Goal: Task Accomplishment & Management: Use online tool/utility

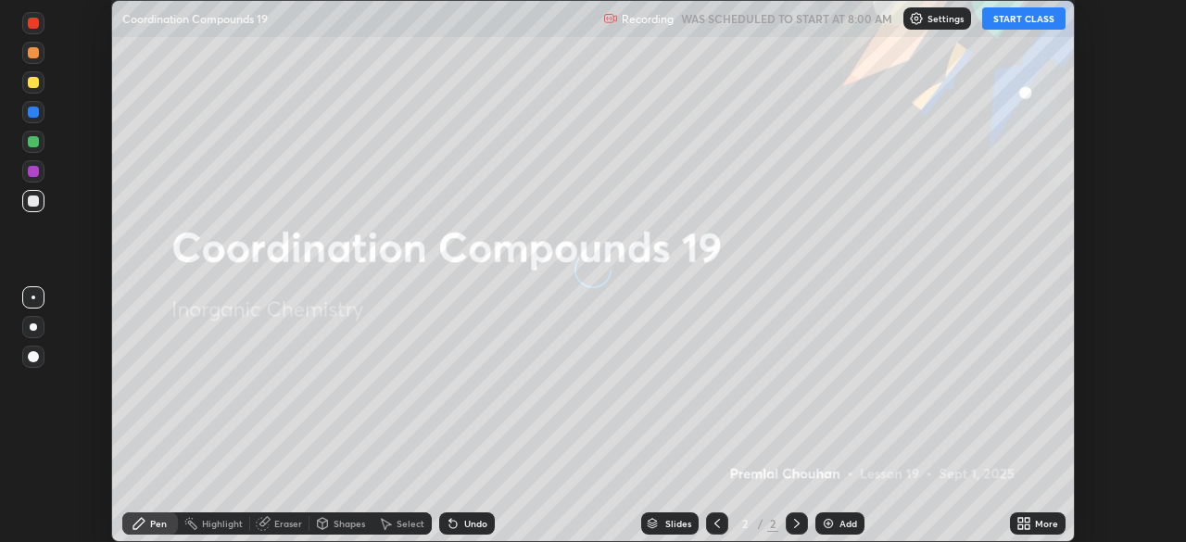
scroll to position [542, 1186]
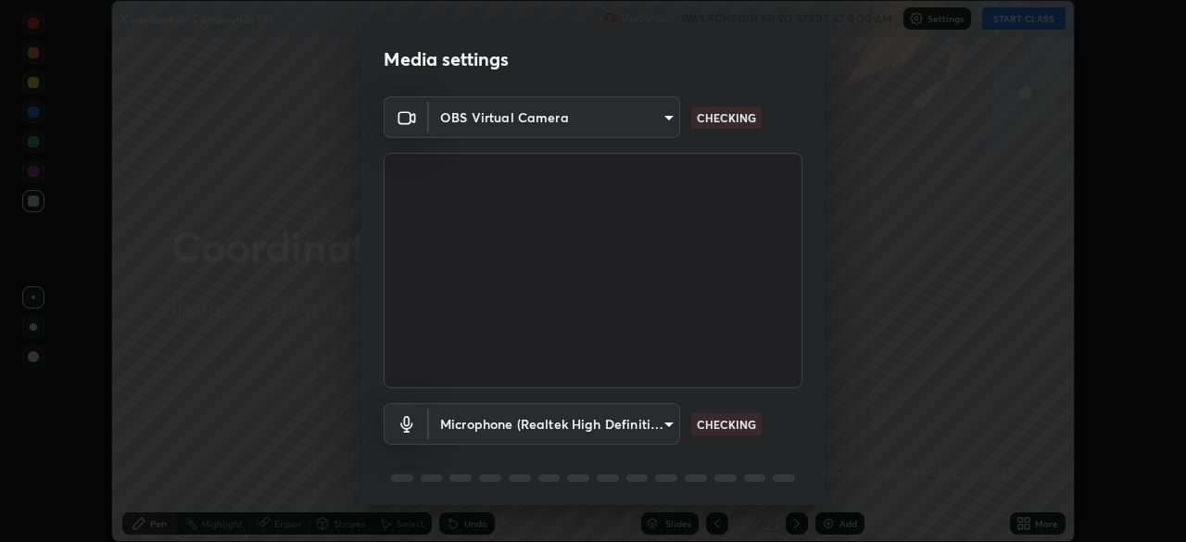
type input "5a3b26b24554f8cf6e797ef24758c72d9ac35fc194b839c1ab14931f8614fd13"
type input "a2845f27f241d78e81142a5bcad2dd0661d1231b7acccdda9ee201247719edf7"
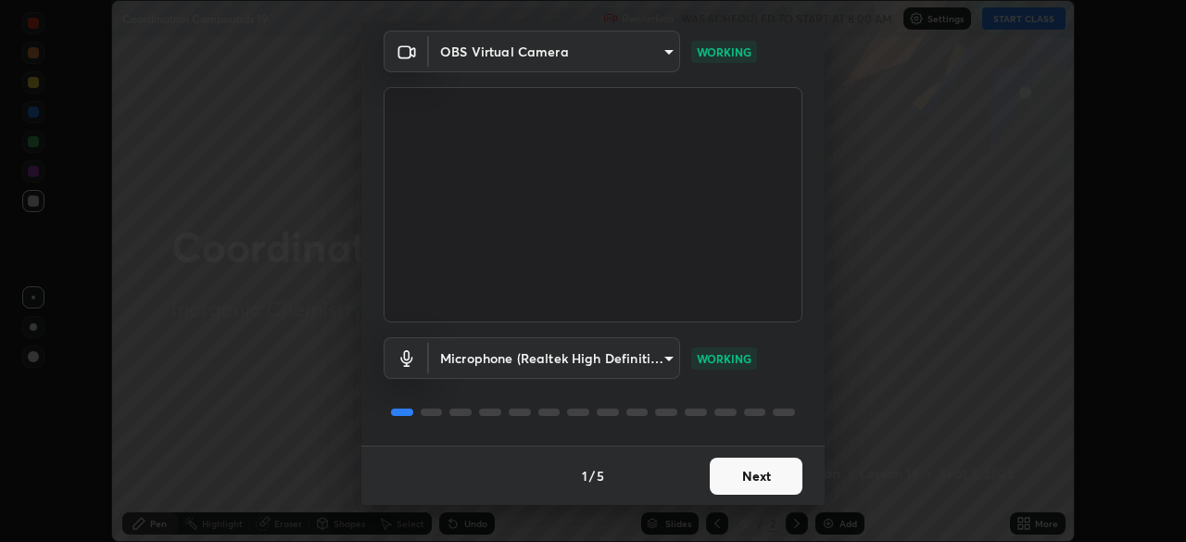
click at [749, 479] on button "Next" at bounding box center [756, 476] width 93 height 37
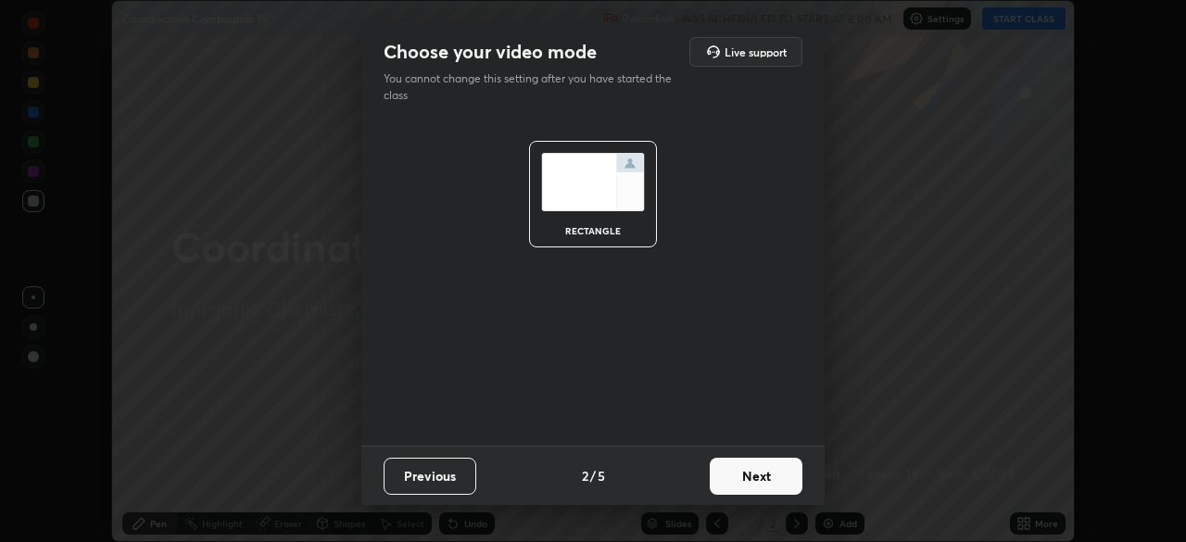
scroll to position [0, 0]
click at [751, 481] on button "Next" at bounding box center [756, 476] width 93 height 37
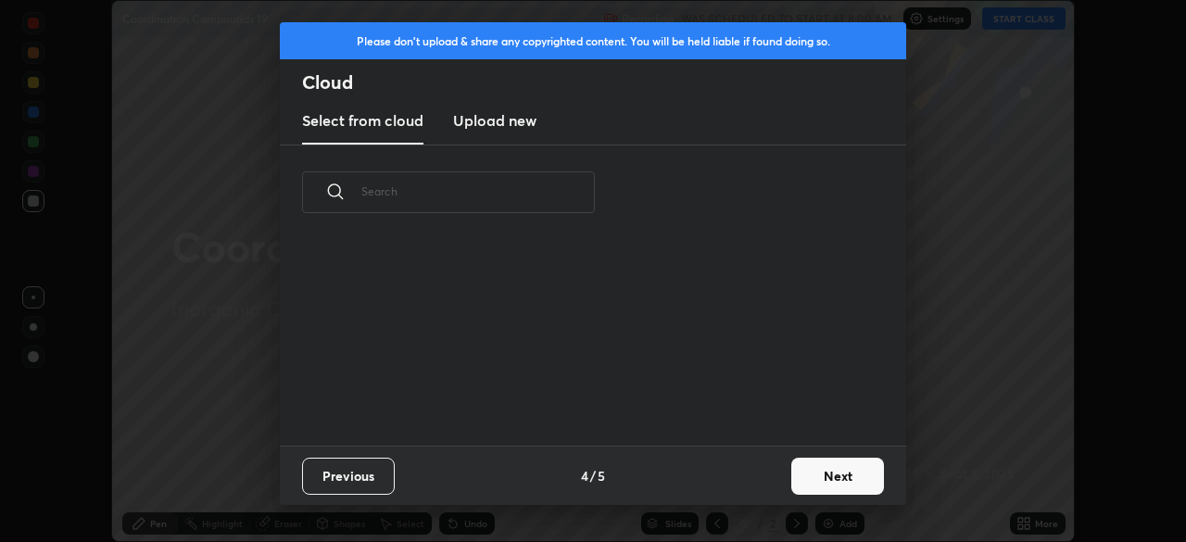
click at [820, 489] on button "Next" at bounding box center [837, 476] width 93 height 37
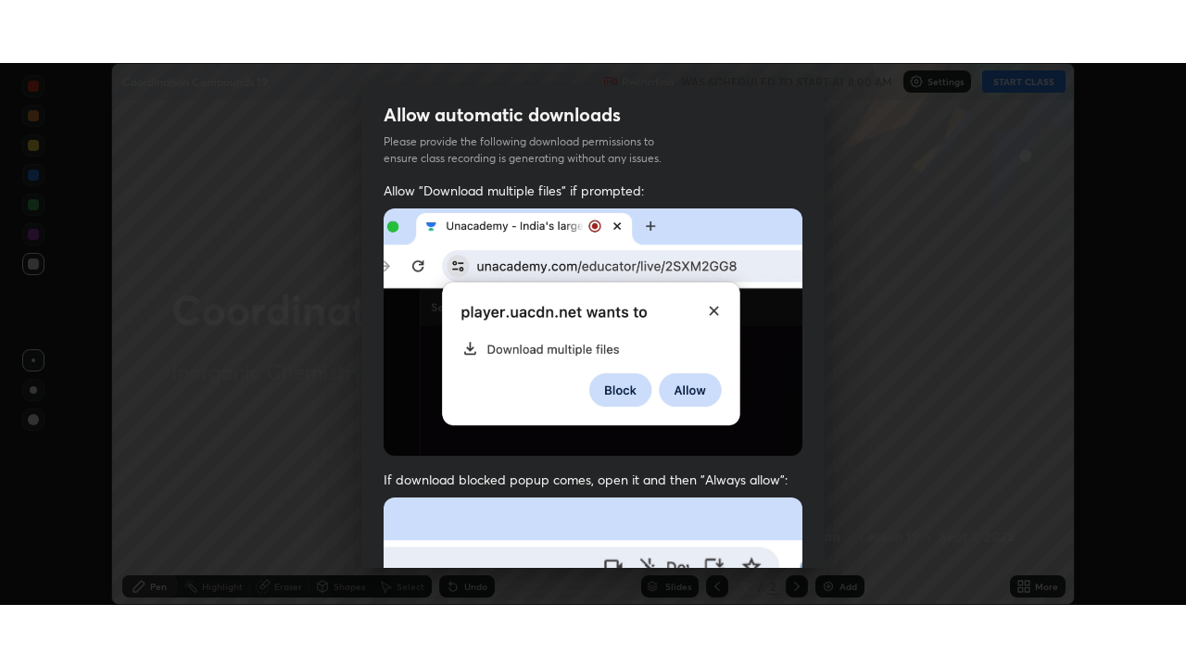
scroll to position [444, 0]
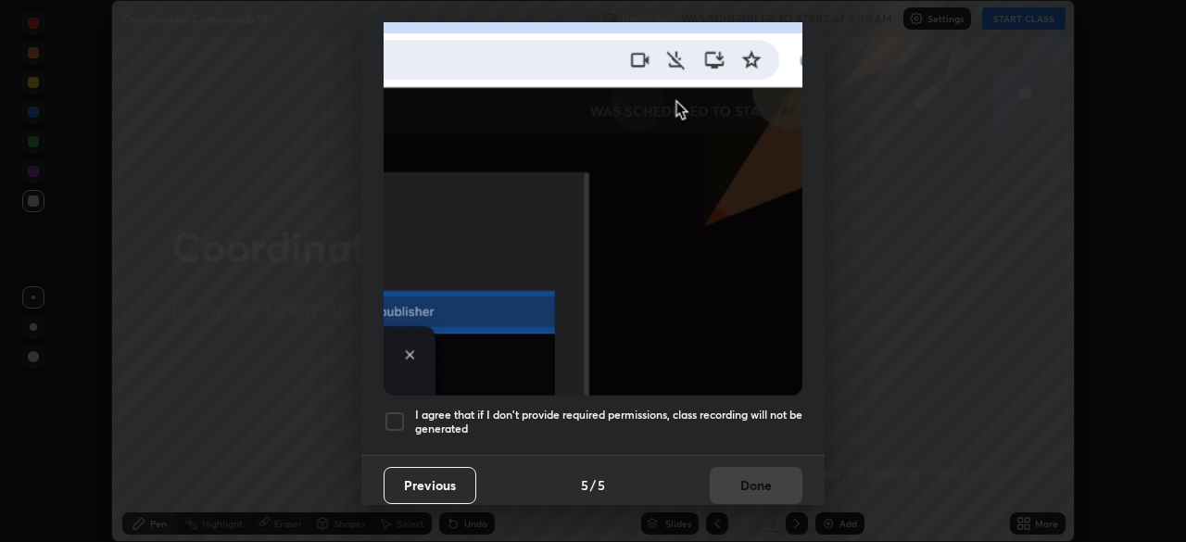
click at [403, 410] on div at bounding box center [394, 421] width 22 height 22
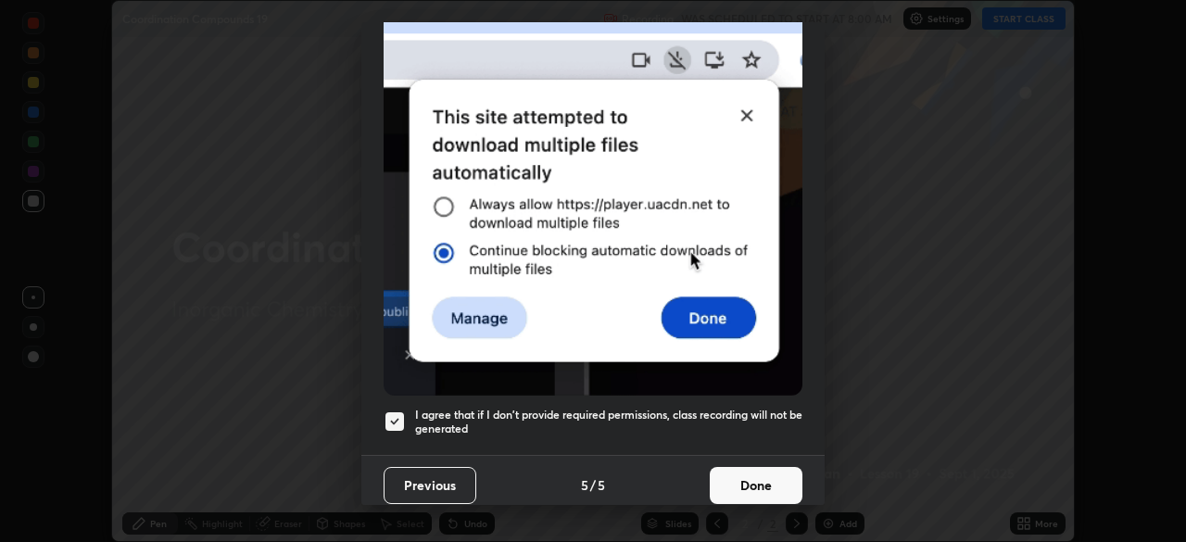
click at [770, 473] on button "Done" at bounding box center [756, 485] width 93 height 37
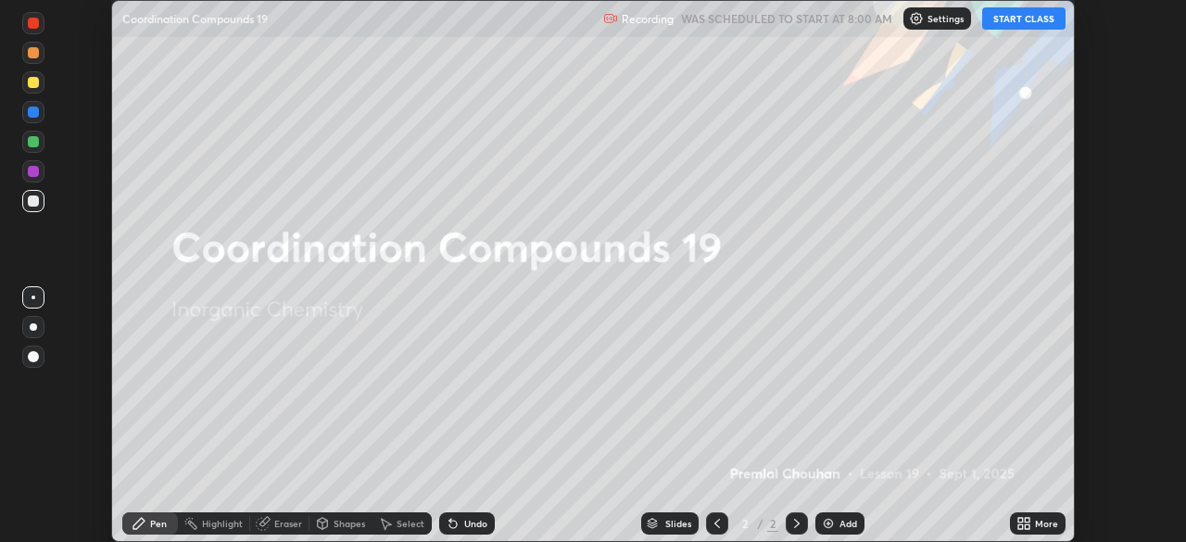
click at [1024, 22] on button "START CLASS" at bounding box center [1023, 18] width 83 height 22
click at [1026, 521] on icon at bounding box center [1026, 520] width 5 height 5
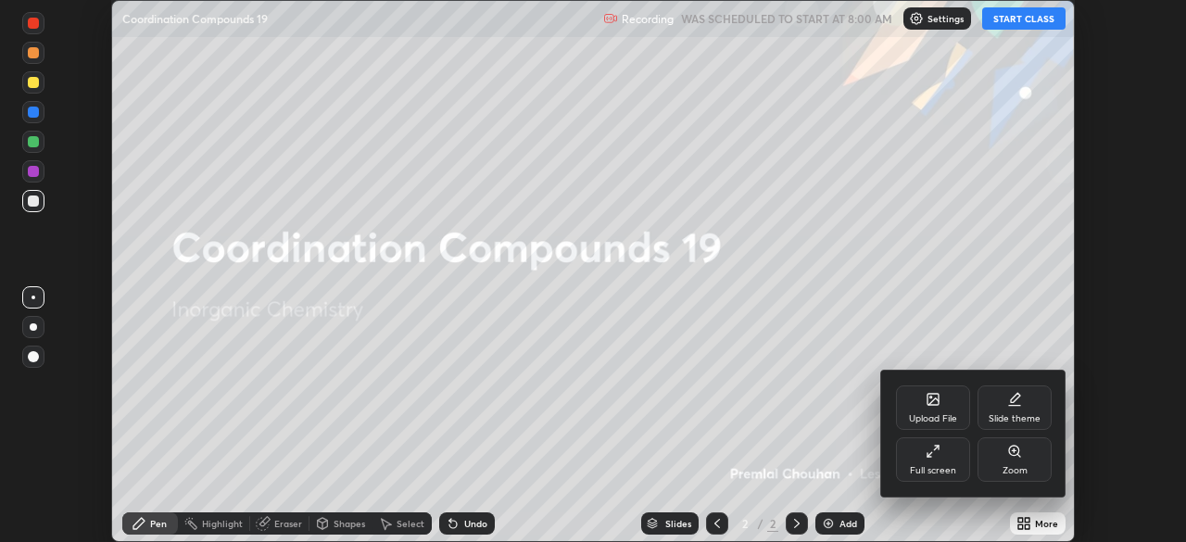
click at [936, 454] on icon at bounding box center [932, 451] width 15 height 15
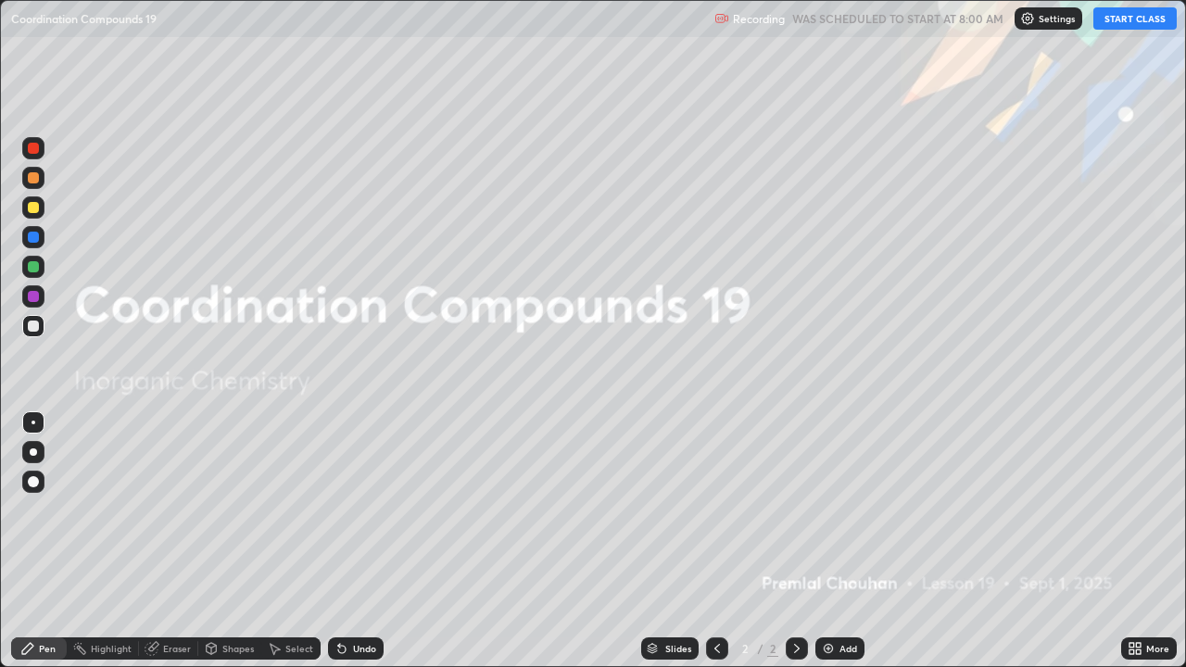
scroll to position [667, 1186]
click at [829, 541] on img at bounding box center [828, 648] width 15 height 15
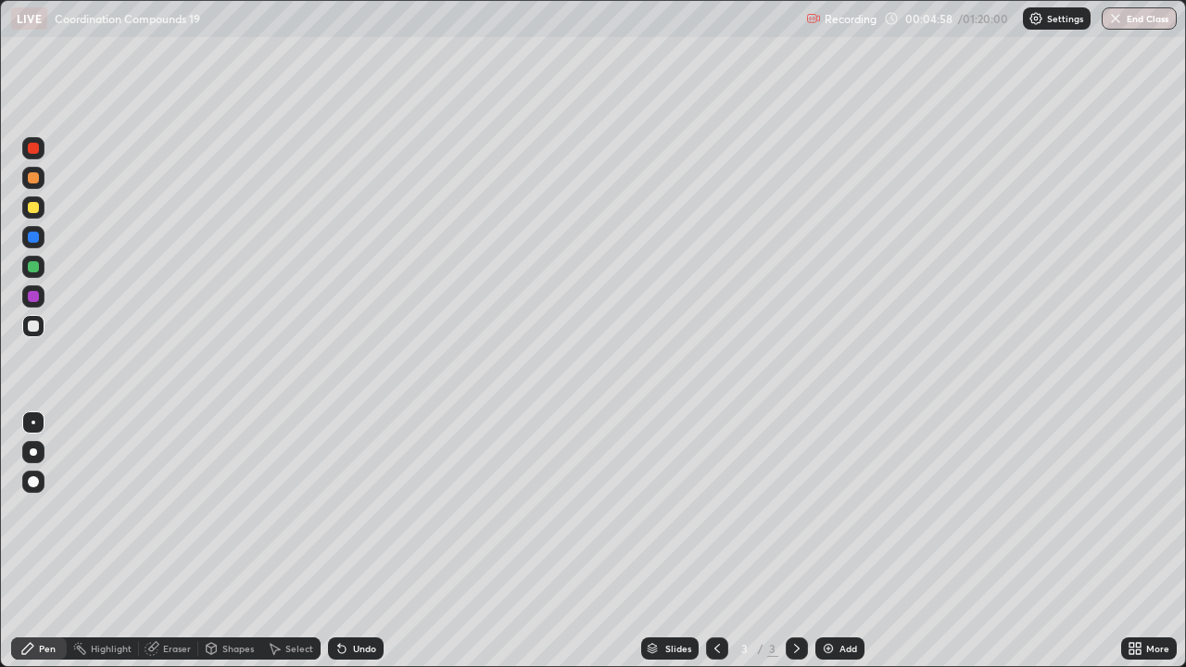
click at [32, 206] on div at bounding box center [33, 207] width 11 height 11
click at [33, 180] on div at bounding box center [33, 177] width 11 height 11
click at [36, 179] on div at bounding box center [33, 177] width 11 height 11
click at [34, 212] on div at bounding box center [33, 207] width 11 height 11
click at [31, 216] on div at bounding box center [33, 207] width 22 height 22
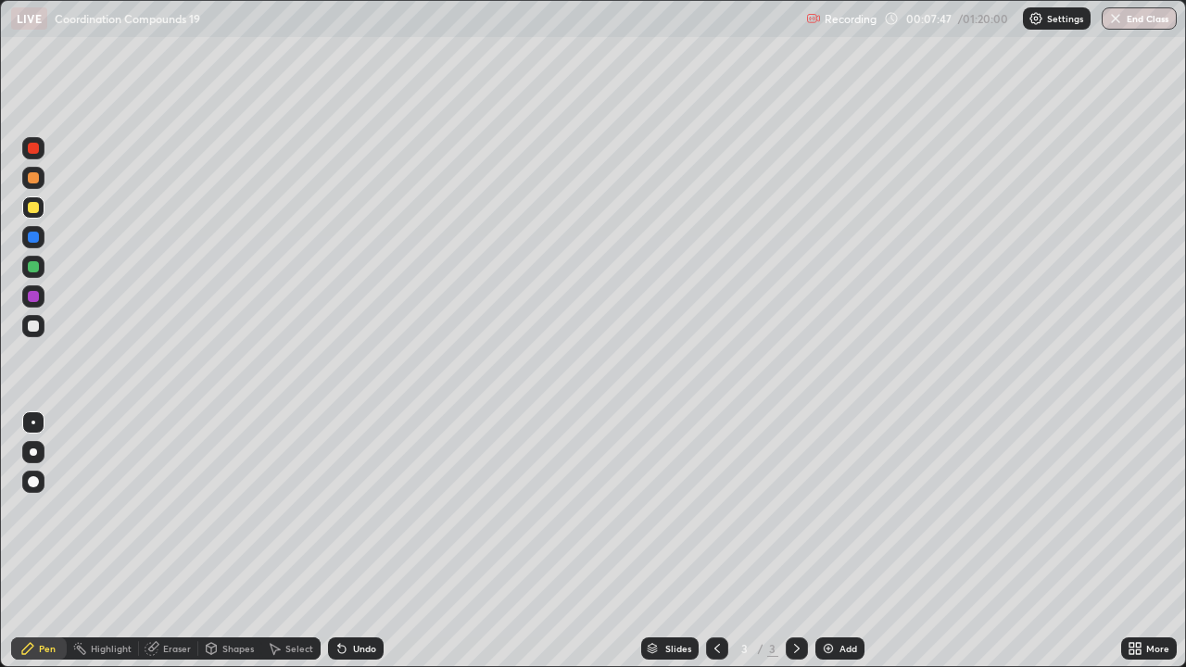
click at [176, 541] on div "Eraser" at bounding box center [177, 648] width 28 height 9
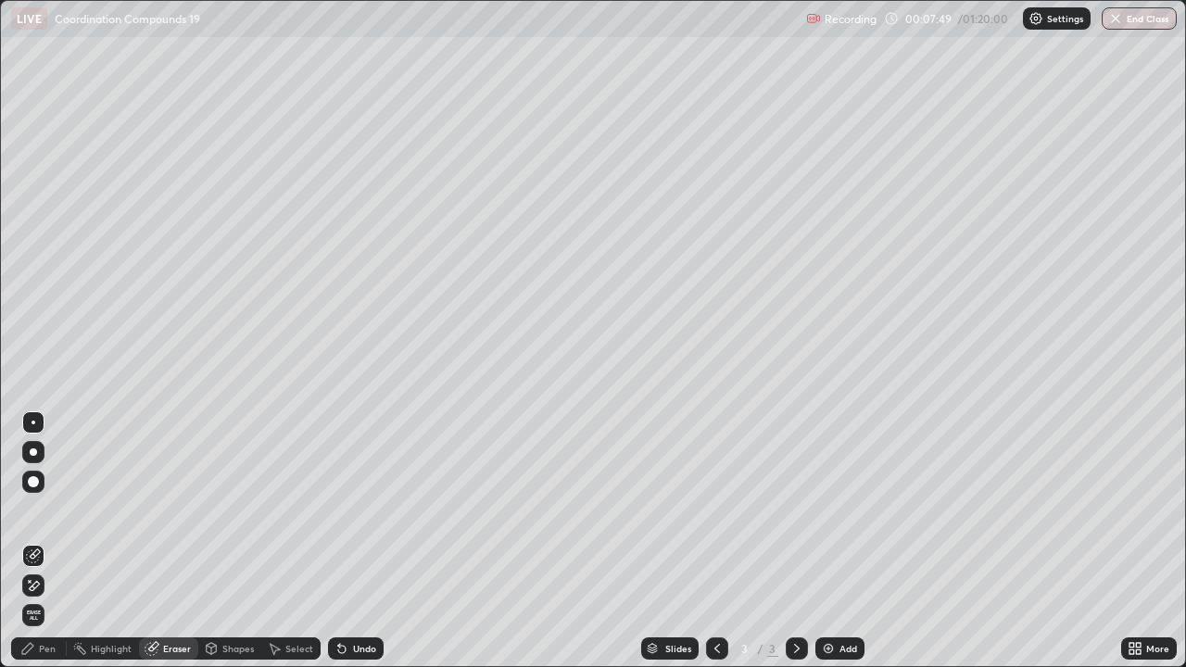
click at [40, 541] on div "Pen" at bounding box center [47, 648] width 17 height 9
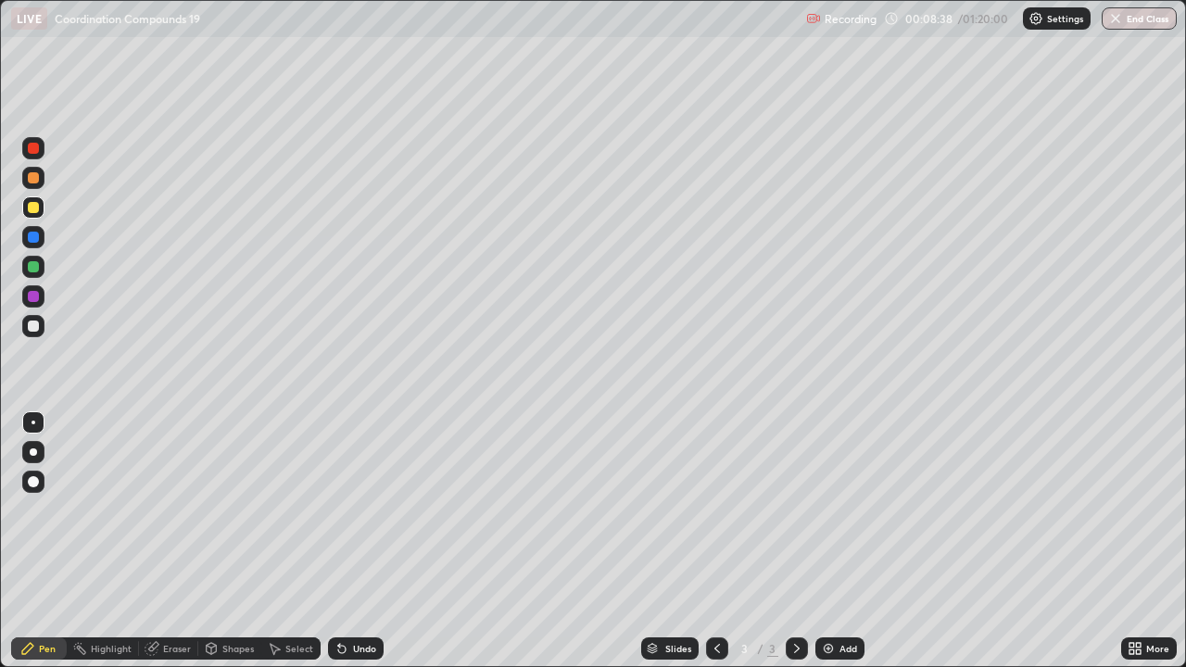
click at [174, 541] on div "Eraser" at bounding box center [168, 648] width 59 height 22
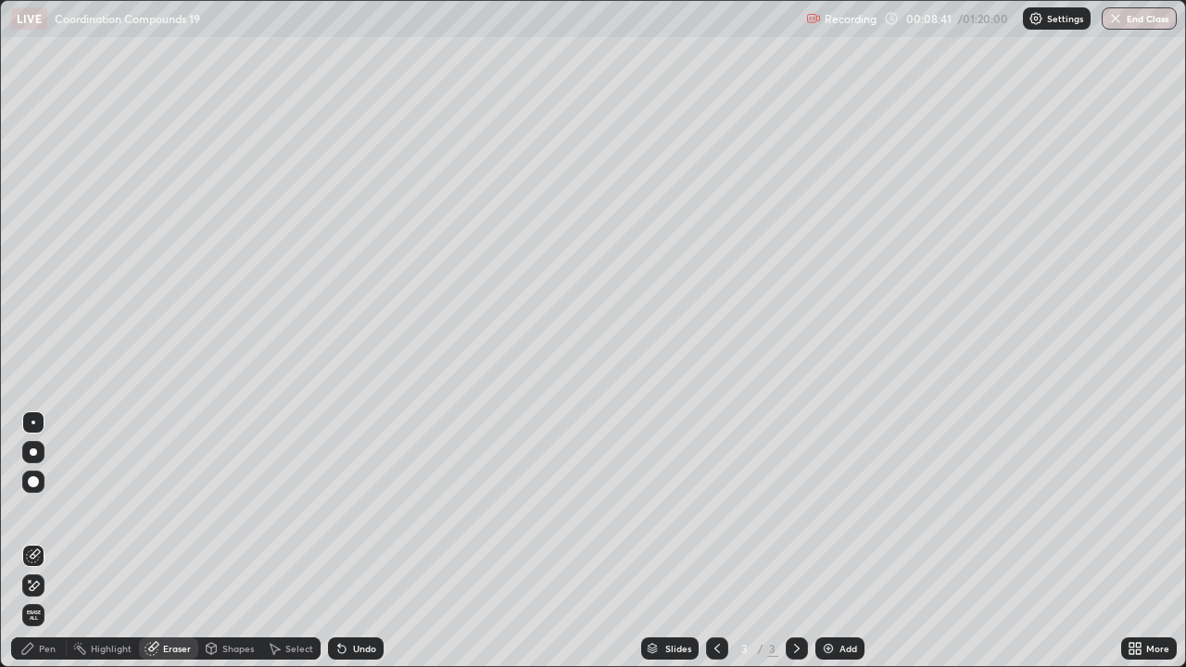
click at [45, 541] on div "Pen" at bounding box center [39, 648] width 56 height 22
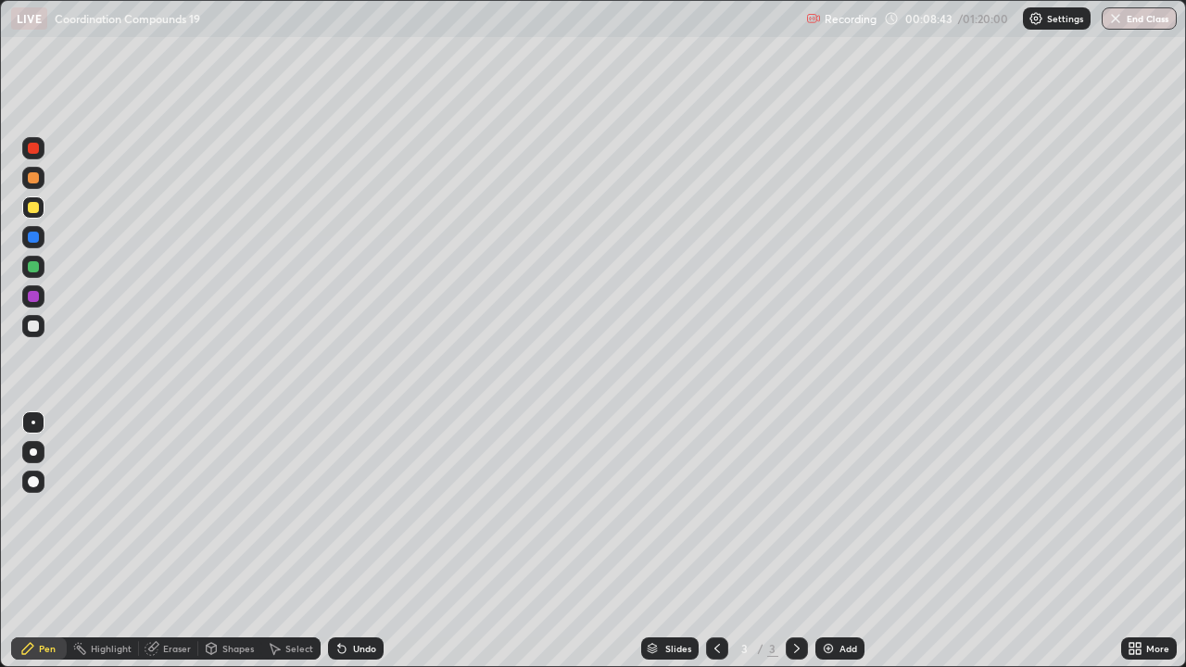
click at [31, 199] on div at bounding box center [33, 207] width 22 height 22
click at [34, 186] on div at bounding box center [33, 178] width 22 height 22
click at [37, 268] on div at bounding box center [33, 266] width 11 height 11
click at [826, 541] on img at bounding box center [828, 648] width 15 height 15
click at [32, 210] on div at bounding box center [33, 207] width 11 height 11
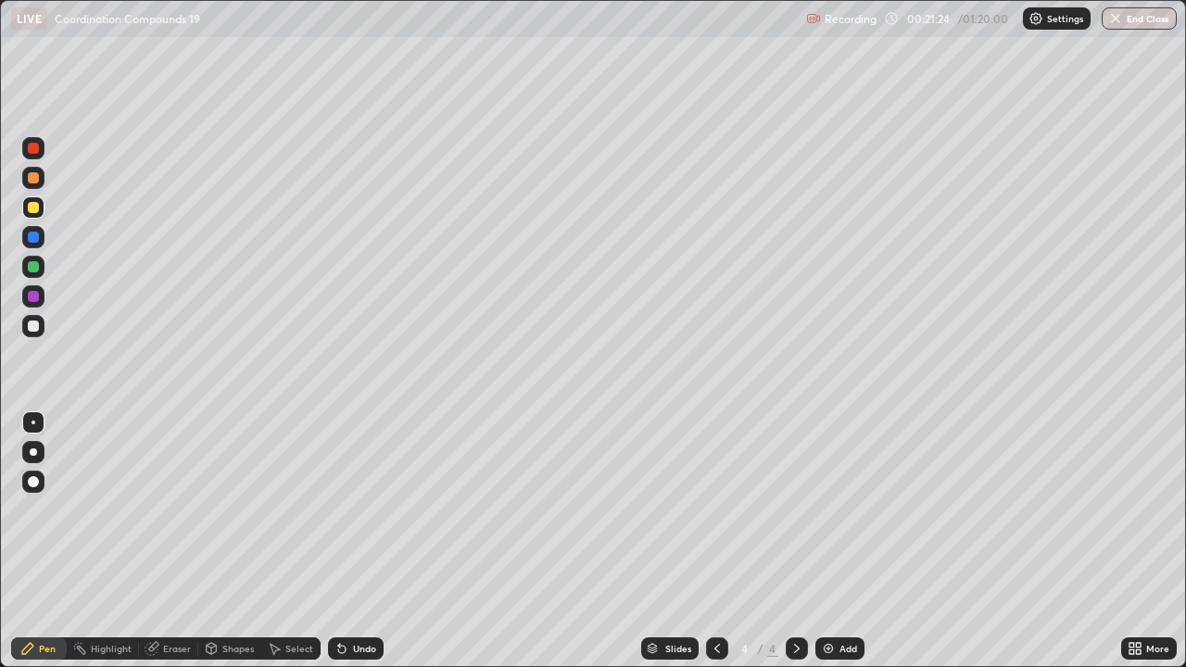
click at [38, 206] on div at bounding box center [33, 207] width 11 height 11
click at [718, 541] on icon at bounding box center [717, 648] width 15 height 15
click at [786, 541] on div at bounding box center [797, 648] width 22 height 22
click at [34, 178] on div at bounding box center [33, 177] width 11 height 11
click at [38, 180] on div at bounding box center [33, 177] width 11 height 11
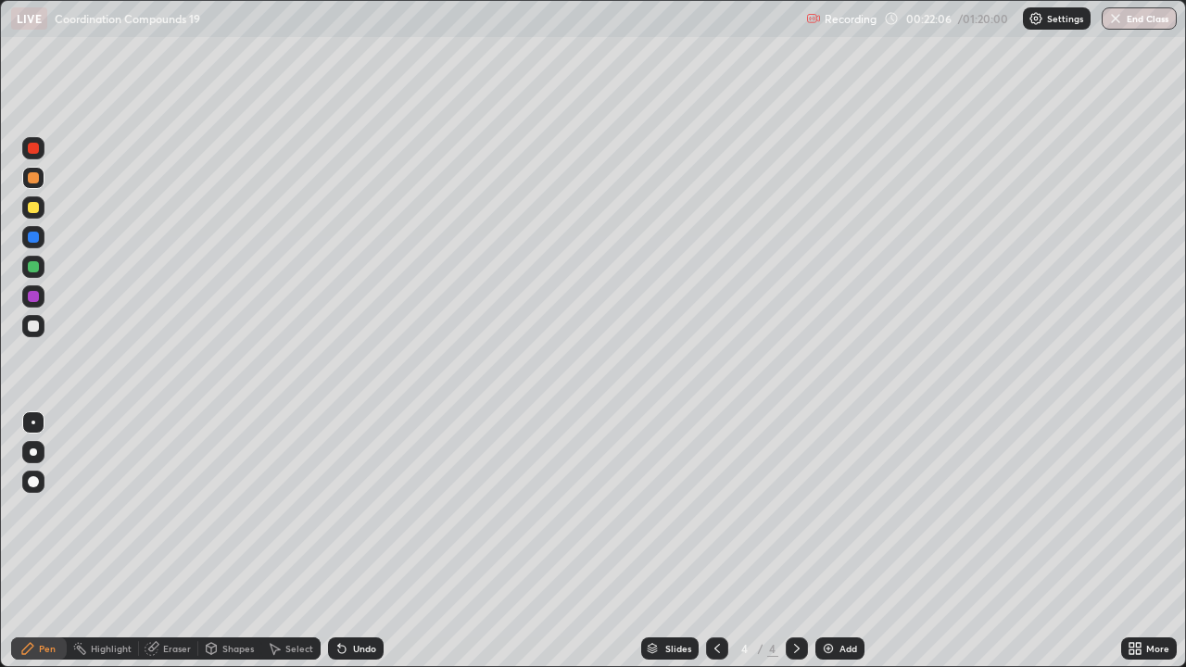
click at [178, 541] on div "Eraser" at bounding box center [177, 648] width 28 height 9
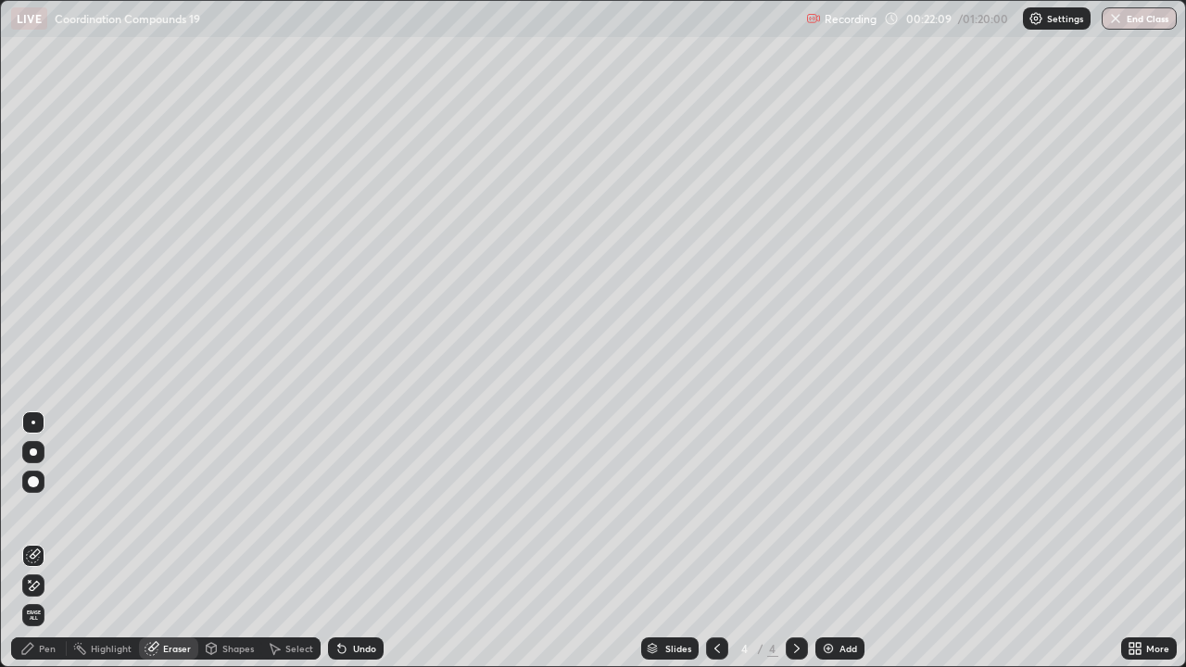
click at [53, 541] on div "Pen" at bounding box center [47, 648] width 17 height 9
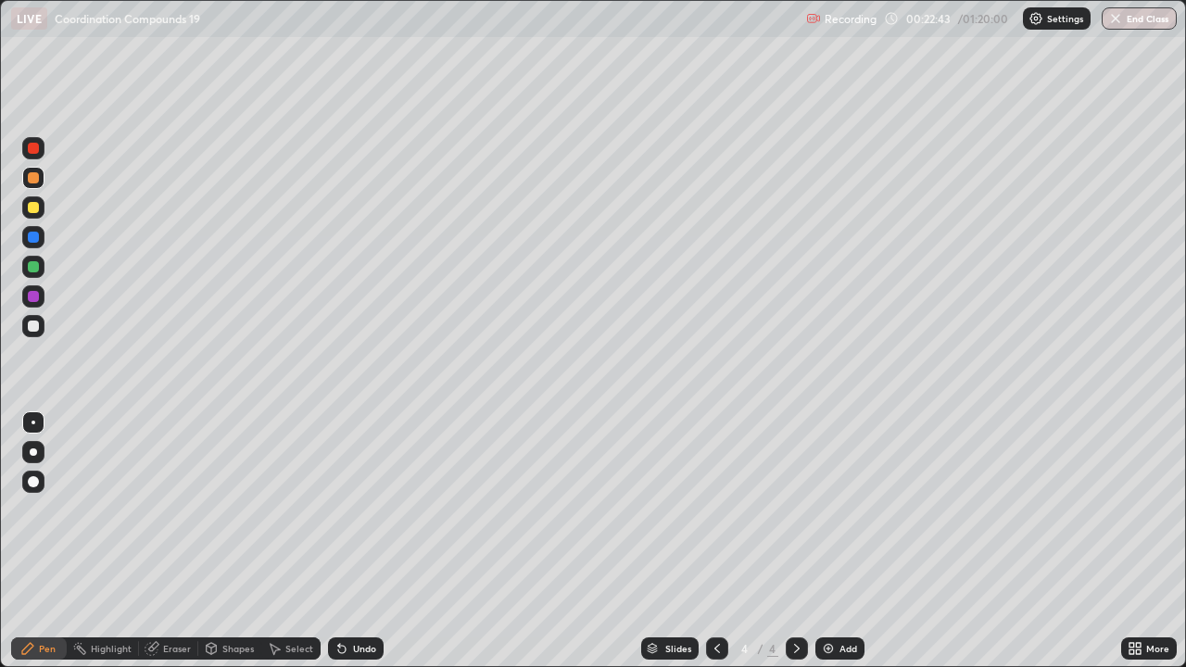
click at [170, 541] on div "Eraser" at bounding box center [177, 648] width 28 height 9
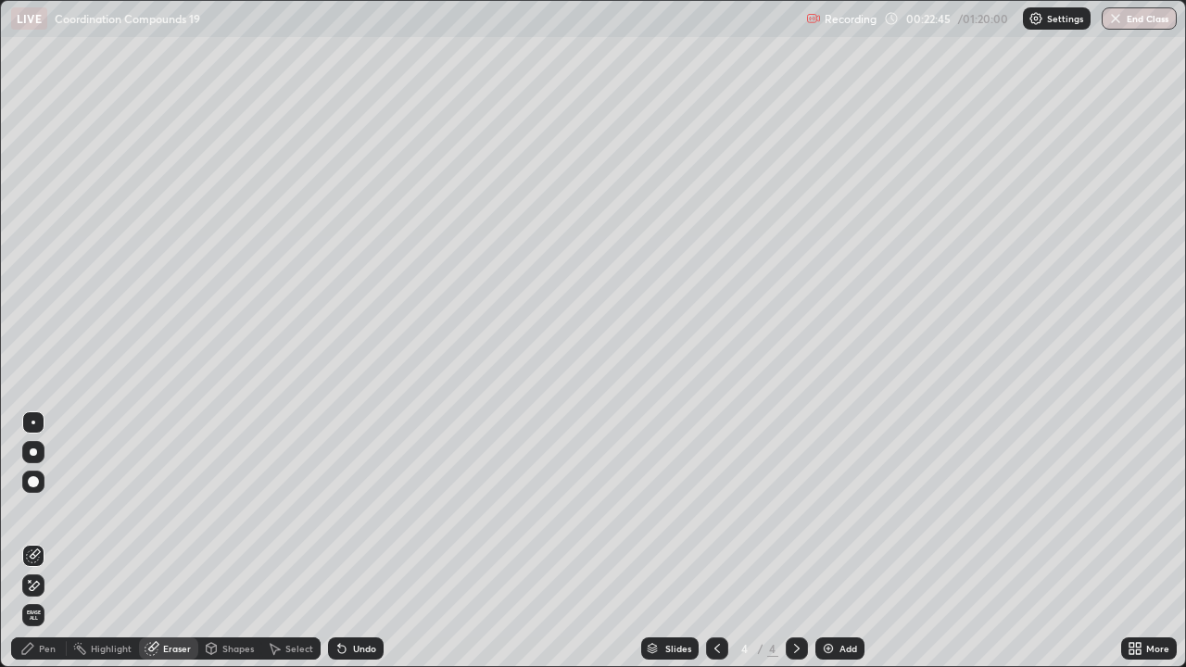
click at [50, 541] on div "Pen" at bounding box center [39, 648] width 56 height 22
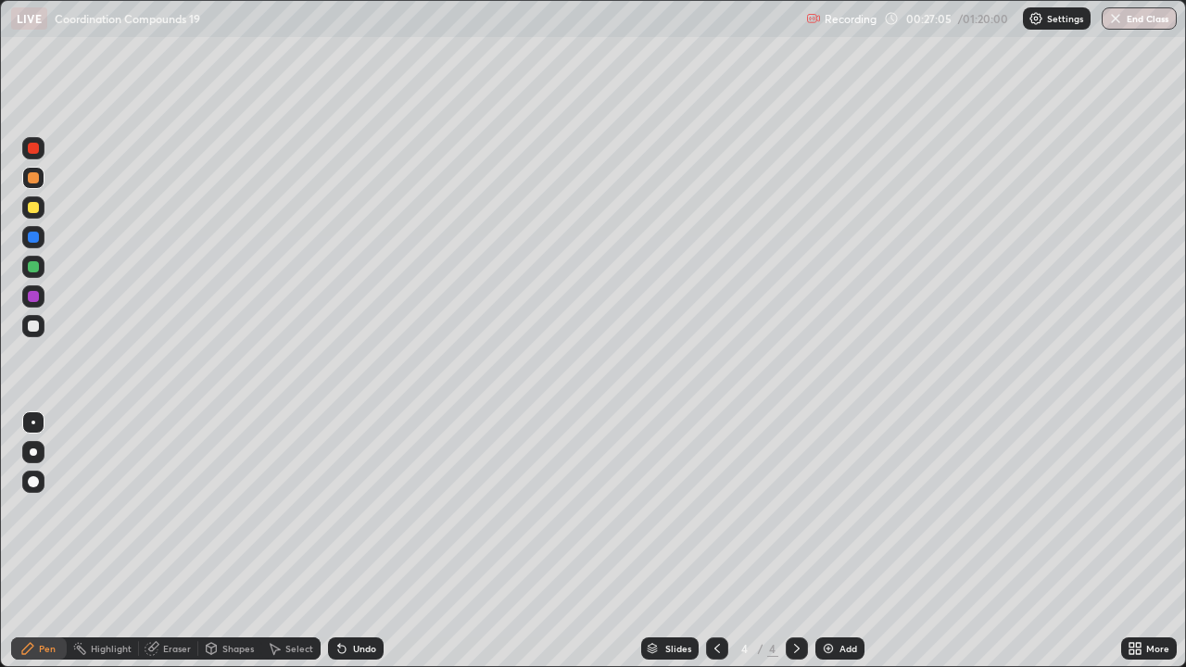
click at [42, 270] on div at bounding box center [33, 267] width 22 height 22
click at [33, 180] on div at bounding box center [33, 177] width 11 height 11
click at [28, 182] on div at bounding box center [33, 178] width 22 height 22
click at [37, 209] on div at bounding box center [33, 207] width 11 height 11
click at [31, 214] on div at bounding box center [33, 207] width 22 height 22
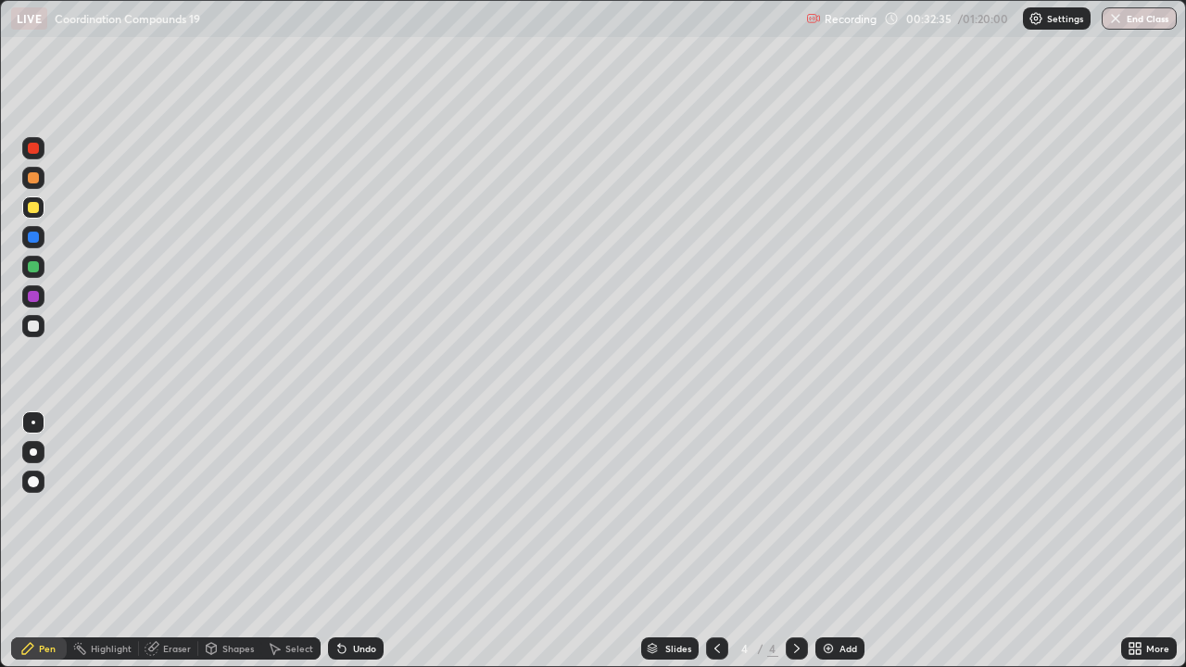
click at [181, 541] on div "Eraser" at bounding box center [177, 648] width 28 height 9
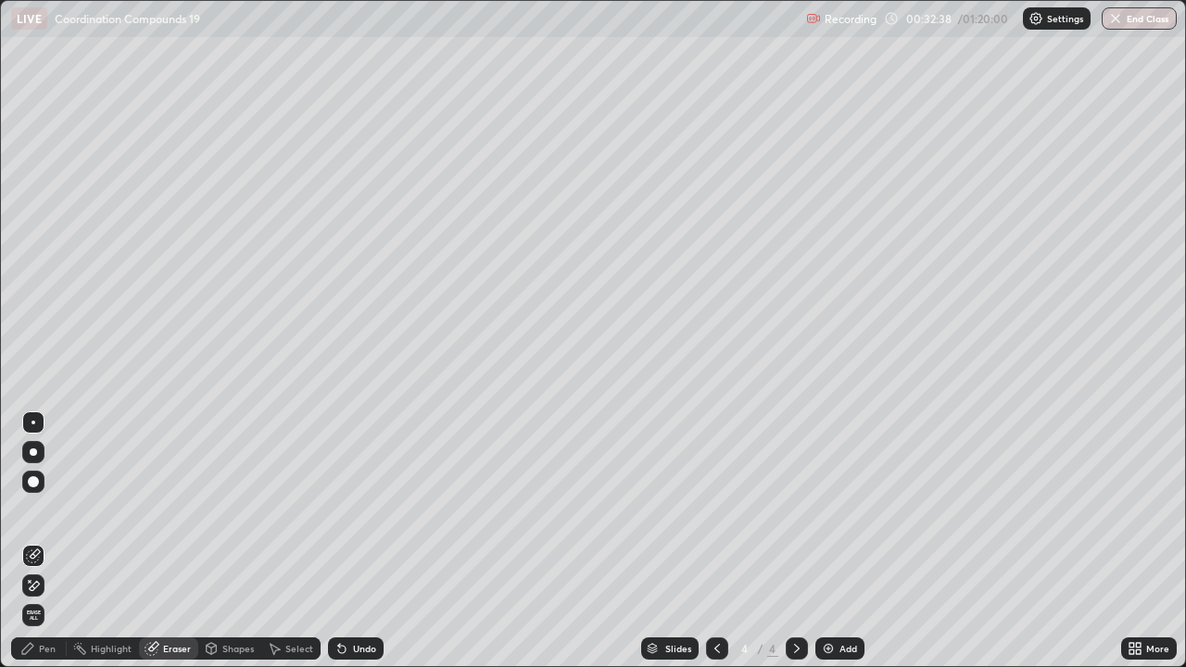
click at [49, 541] on div "Pen" at bounding box center [47, 648] width 17 height 9
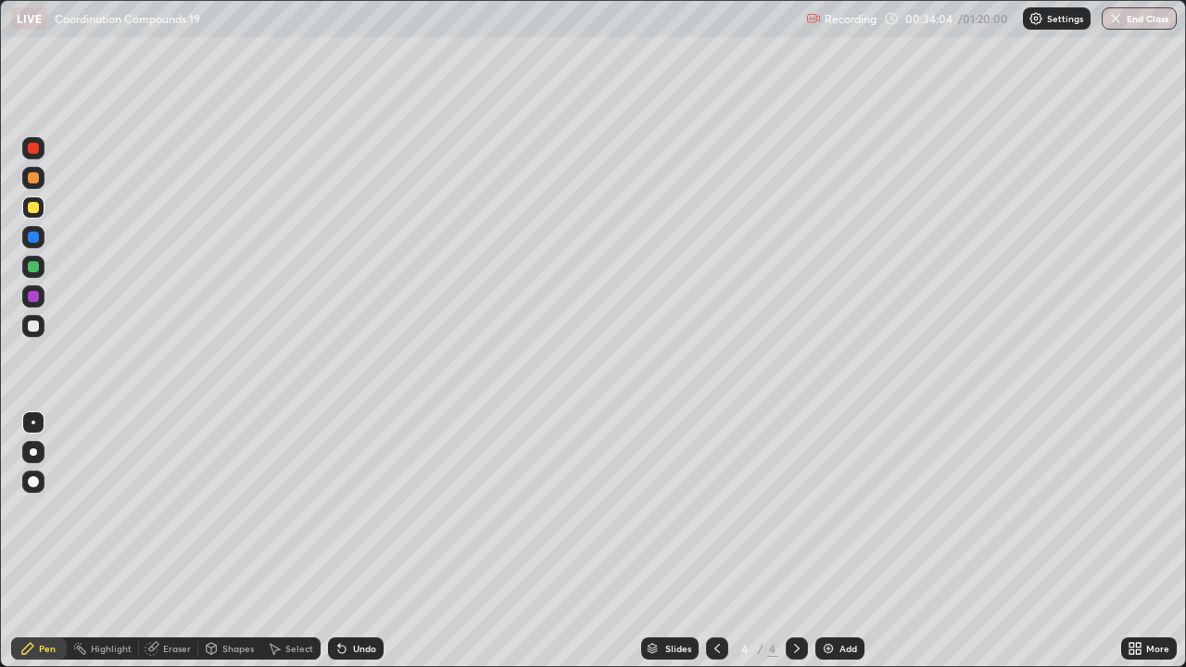
click at [826, 541] on img at bounding box center [828, 648] width 15 height 15
click at [36, 180] on div at bounding box center [33, 177] width 11 height 11
click at [34, 184] on div at bounding box center [33, 178] width 22 height 22
click at [715, 541] on icon at bounding box center [717, 648] width 15 height 15
click at [710, 541] on icon at bounding box center [717, 648] width 15 height 15
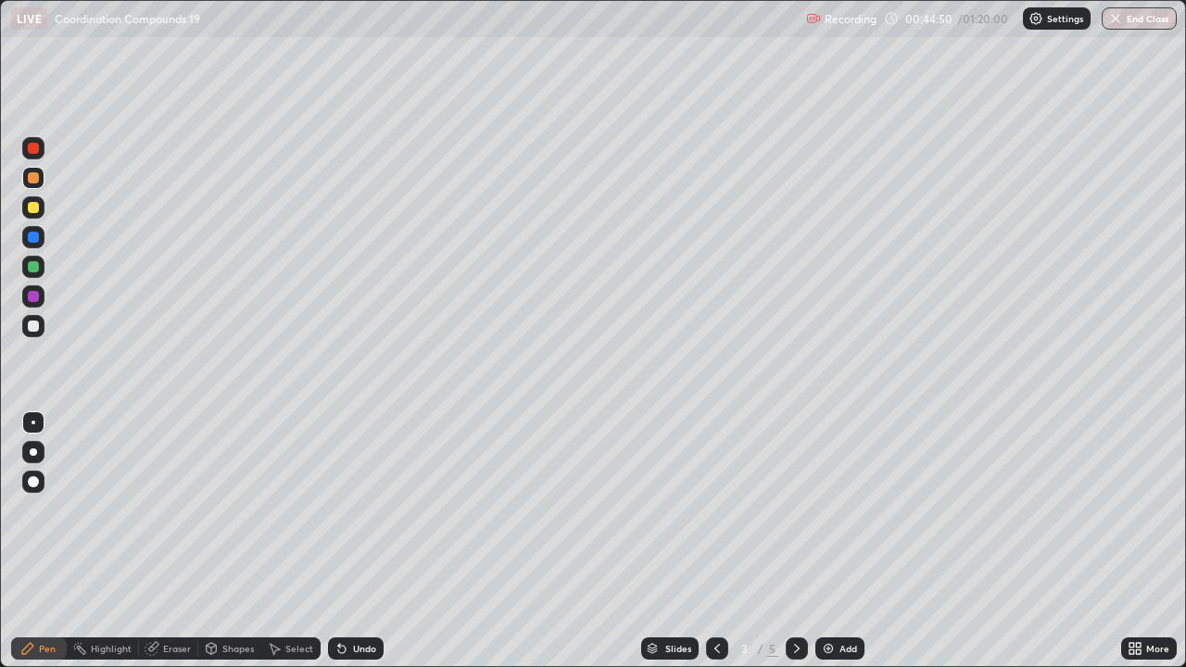
click at [786, 541] on div at bounding box center [797, 648] width 22 height 22
click at [714, 541] on icon at bounding box center [717, 648] width 6 height 9
click at [798, 541] on icon at bounding box center [796, 648] width 15 height 15
click at [825, 541] on img at bounding box center [828, 648] width 15 height 15
click at [34, 207] on div at bounding box center [33, 207] width 11 height 11
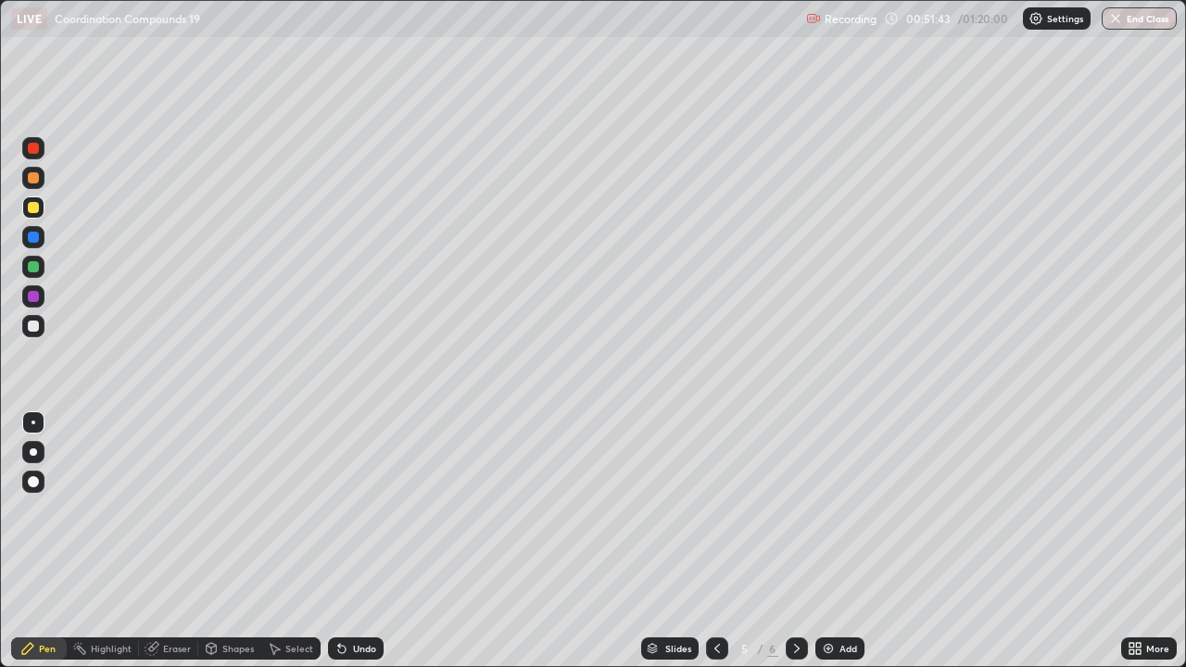
click at [36, 207] on div at bounding box center [33, 207] width 11 height 11
click at [34, 178] on div at bounding box center [33, 177] width 11 height 11
click at [176, 541] on div "Eraser" at bounding box center [177, 648] width 28 height 9
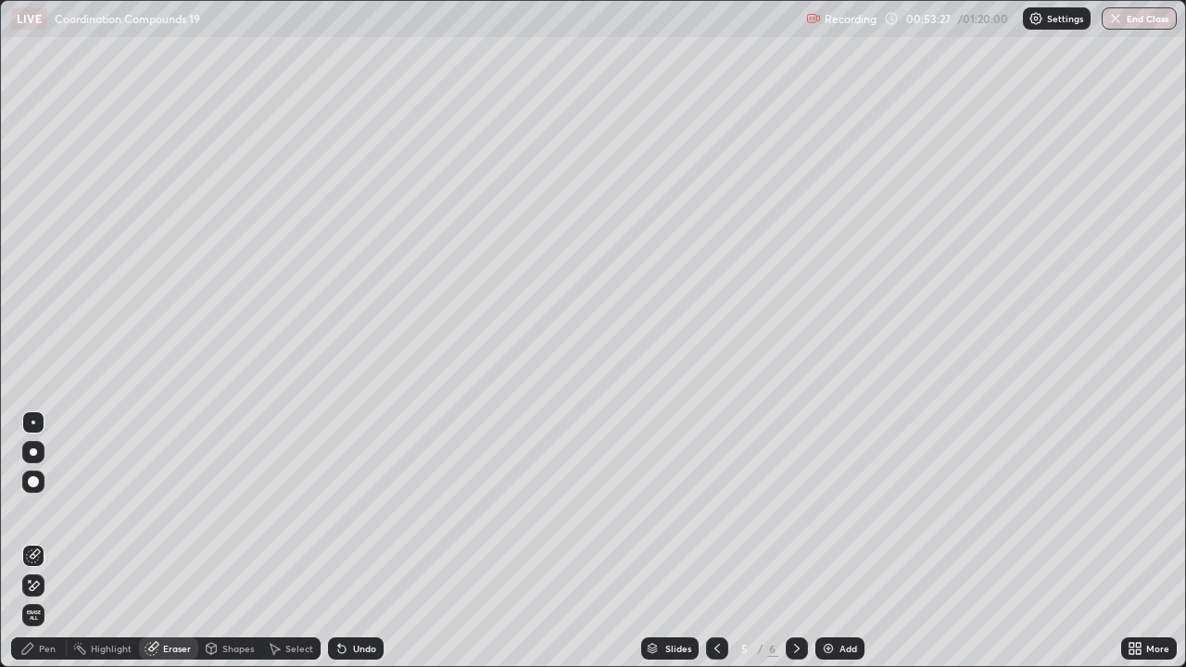
click at [48, 541] on div "Pen" at bounding box center [47, 648] width 17 height 9
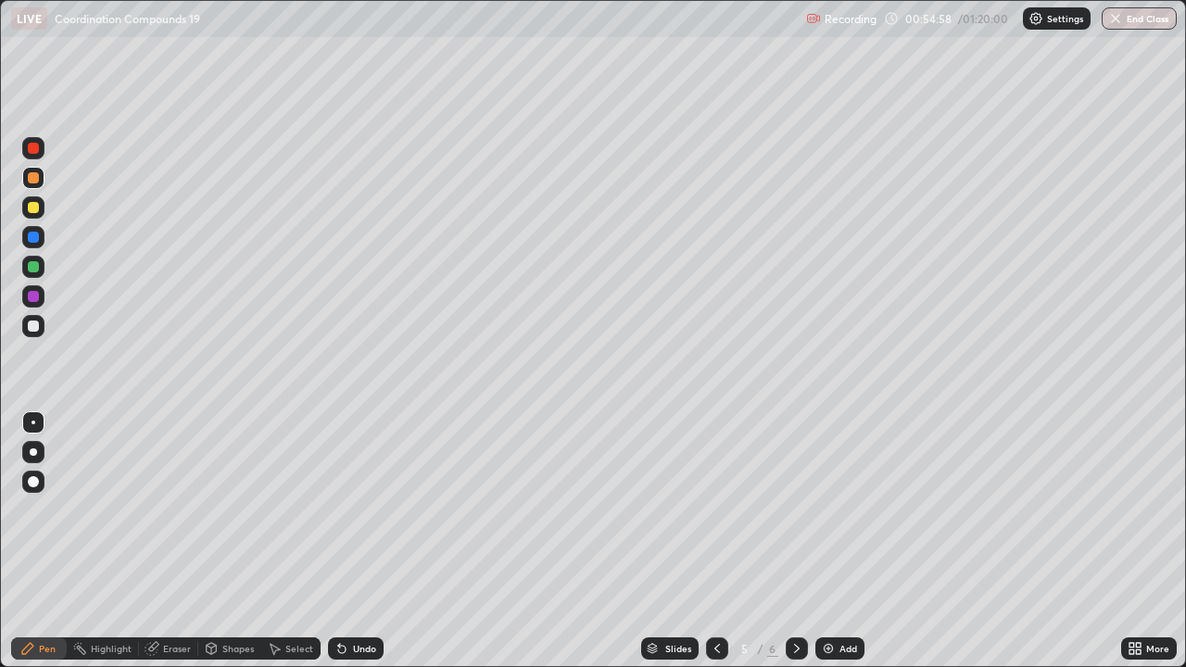
click at [714, 541] on icon at bounding box center [717, 648] width 6 height 9
click at [715, 541] on icon at bounding box center [717, 648] width 15 height 15
click at [794, 541] on icon at bounding box center [797, 648] width 6 height 9
click at [796, 541] on icon at bounding box center [797, 648] width 6 height 9
click at [171, 541] on div "Eraser" at bounding box center [177, 648] width 28 height 9
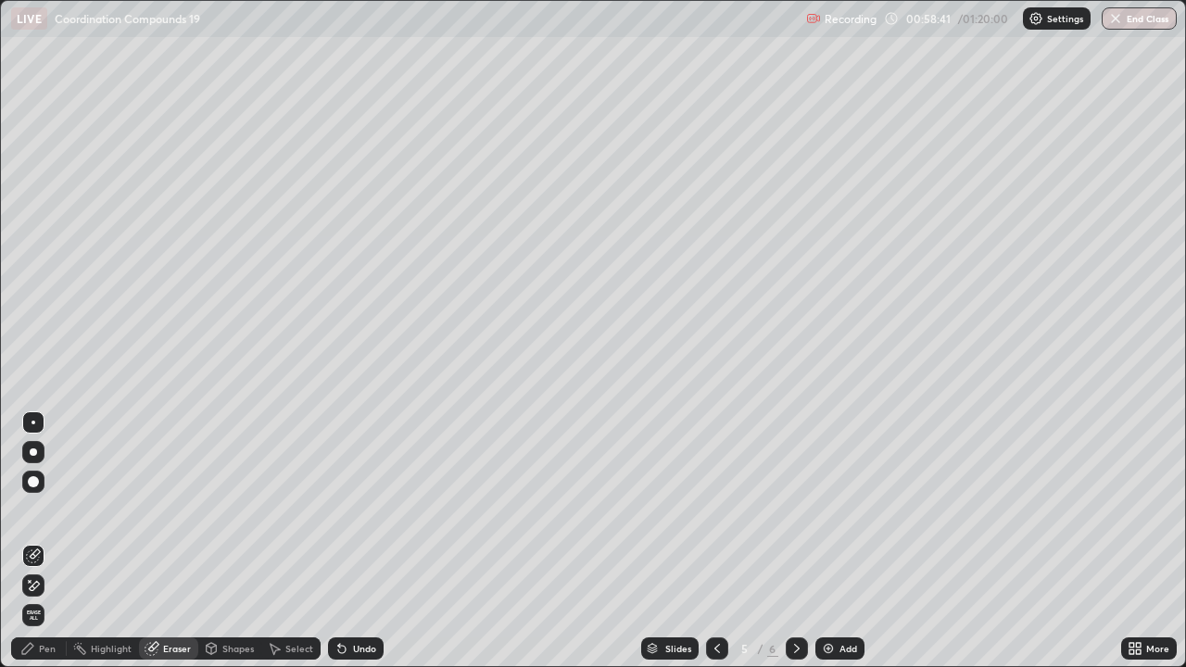
click at [47, 541] on div "Pen" at bounding box center [47, 648] width 17 height 9
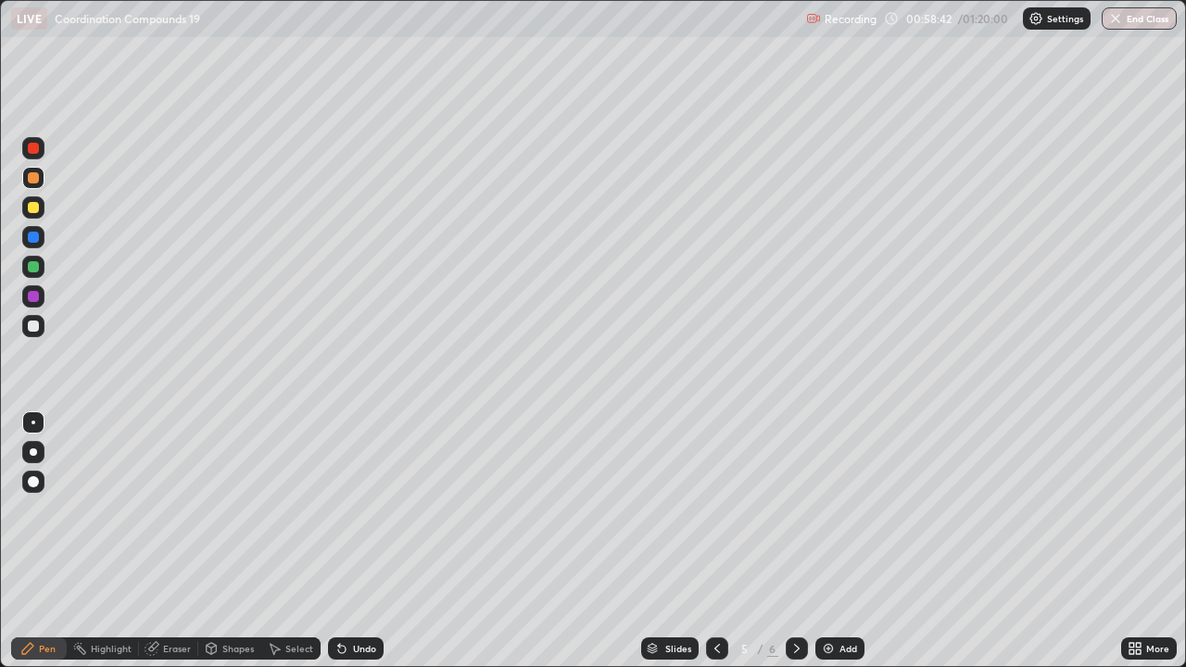
click at [29, 209] on div at bounding box center [33, 207] width 11 height 11
click at [31, 207] on div at bounding box center [33, 207] width 11 height 11
click at [797, 541] on icon at bounding box center [796, 648] width 15 height 15
click at [795, 541] on icon at bounding box center [796, 648] width 15 height 15
click at [826, 541] on img at bounding box center [828, 648] width 15 height 15
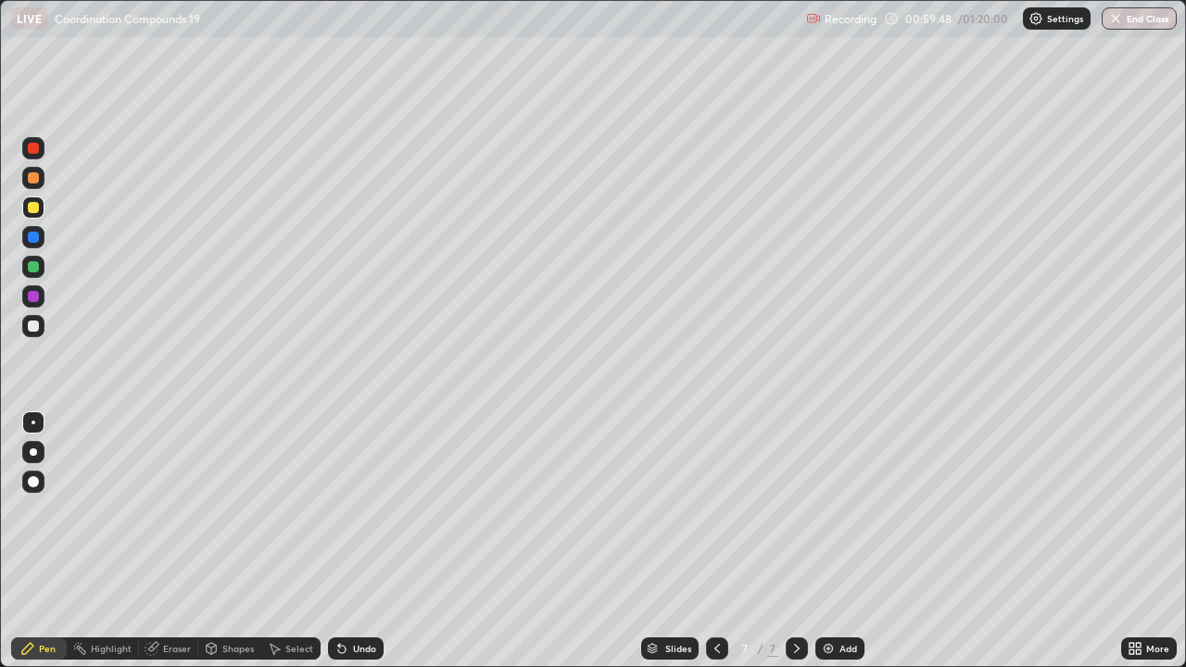
click at [33, 184] on div at bounding box center [33, 178] width 22 height 22
click at [30, 207] on div at bounding box center [33, 207] width 11 height 11
click at [35, 207] on div at bounding box center [33, 207] width 11 height 11
click at [35, 270] on div at bounding box center [33, 266] width 11 height 11
click at [29, 209] on div at bounding box center [33, 207] width 11 height 11
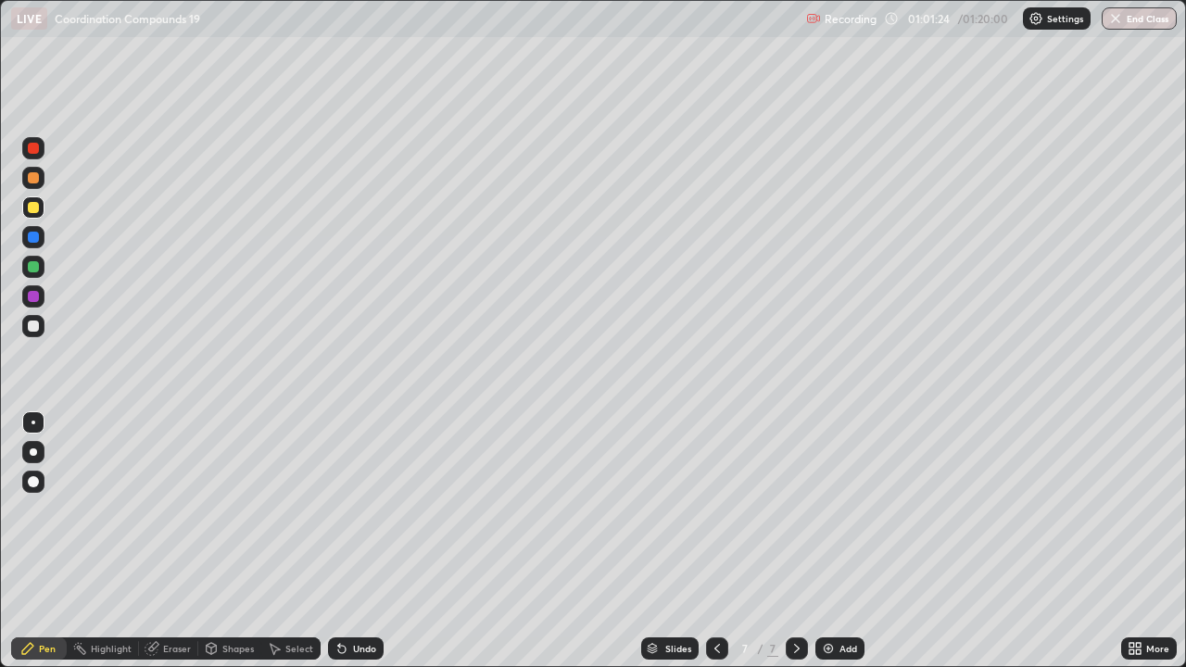
click at [32, 209] on div at bounding box center [33, 207] width 11 height 11
click at [25, 258] on div at bounding box center [33, 267] width 22 height 22
click at [29, 259] on div at bounding box center [33, 267] width 22 height 22
click at [36, 209] on div at bounding box center [33, 207] width 11 height 11
click at [34, 209] on div at bounding box center [33, 207] width 11 height 11
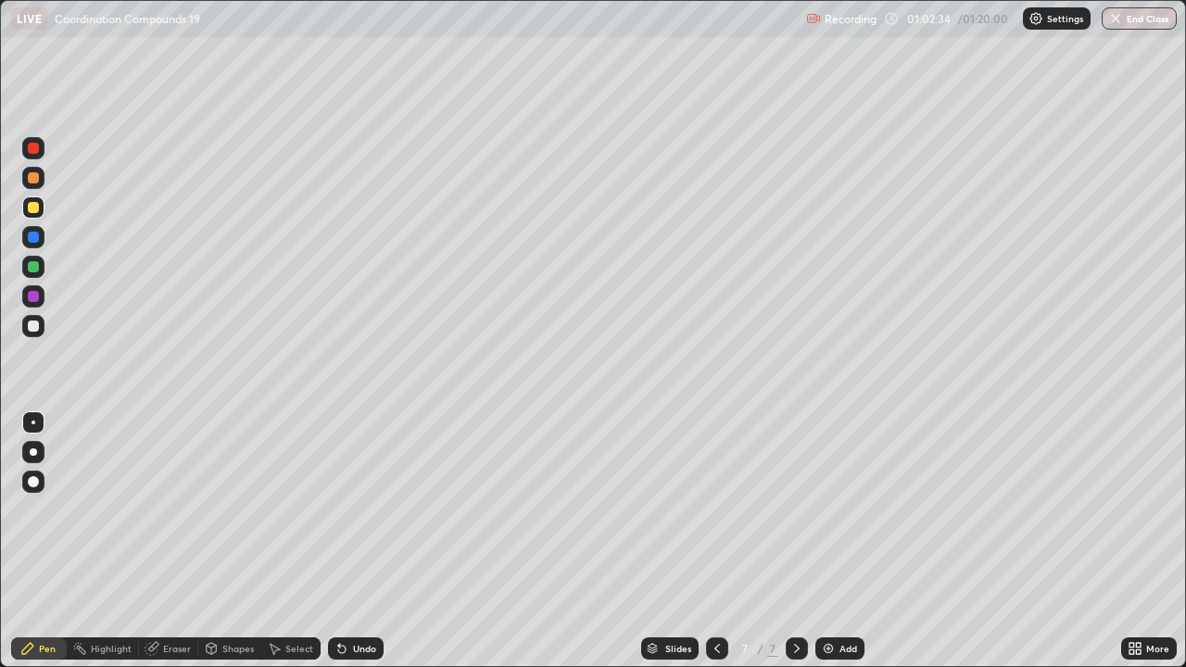
click at [32, 262] on div at bounding box center [33, 266] width 11 height 11
click at [34, 270] on div at bounding box center [33, 266] width 11 height 11
click at [34, 209] on div at bounding box center [33, 207] width 11 height 11
click at [33, 208] on div at bounding box center [33, 207] width 11 height 11
click at [34, 178] on div at bounding box center [33, 177] width 11 height 11
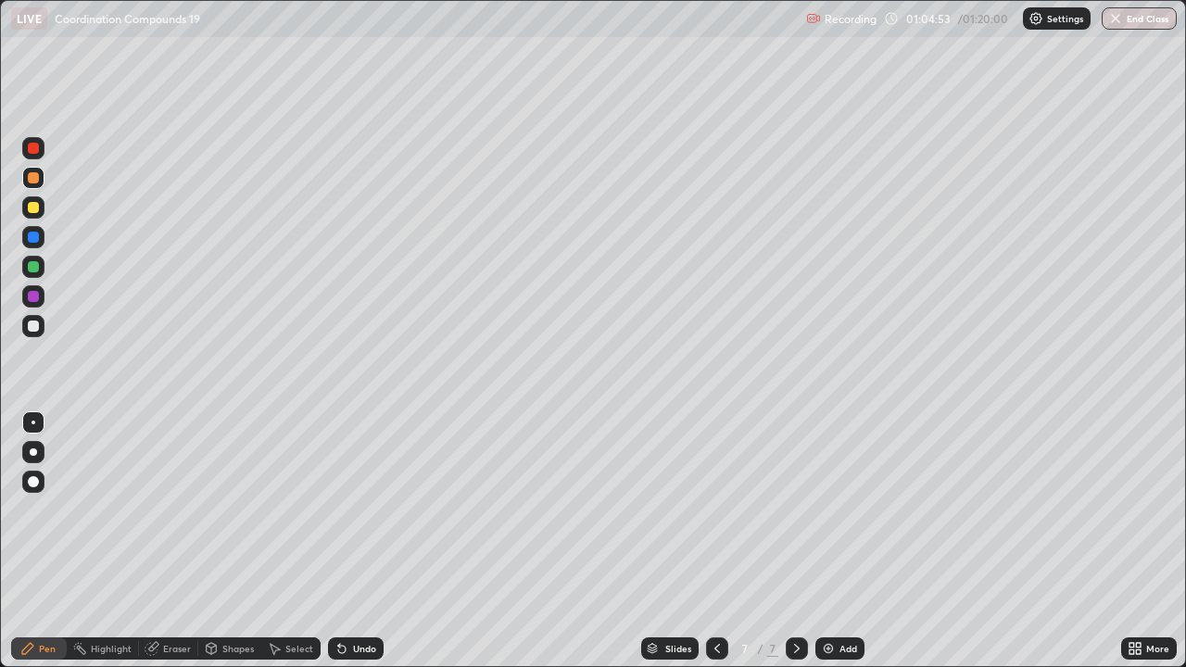
click at [32, 214] on div at bounding box center [33, 207] width 22 height 22
click at [173, 541] on div "Eraser" at bounding box center [177, 648] width 28 height 9
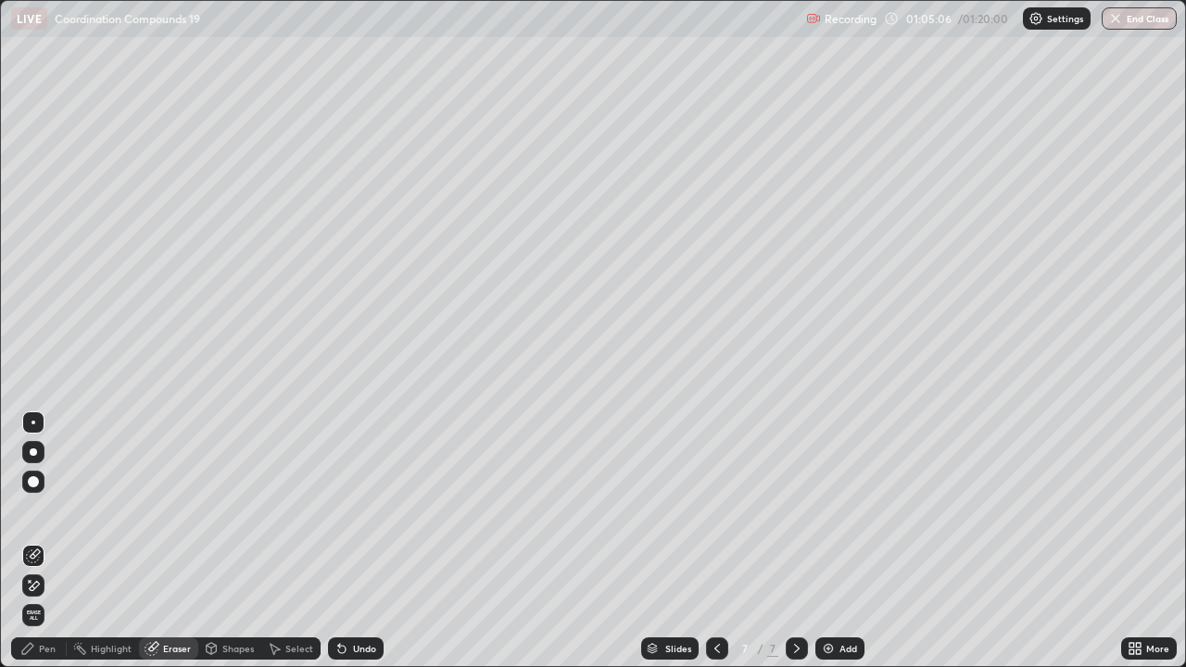
click at [44, 541] on div "Pen" at bounding box center [47, 648] width 17 height 9
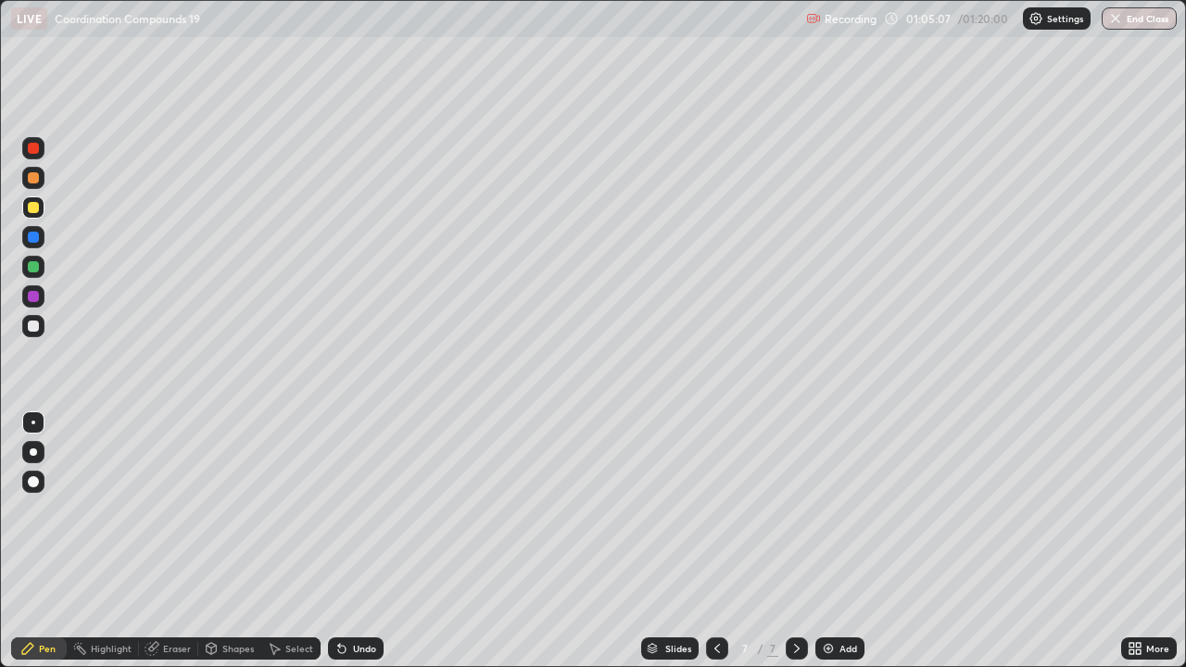
click at [26, 182] on div at bounding box center [33, 178] width 22 height 22
click at [31, 329] on div at bounding box center [33, 325] width 11 height 11
click at [34, 327] on div at bounding box center [33, 325] width 11 height 11
click at [31, 208] on div at bounding box center [33, 207] width 11 height 11
click at [1138, 7] on button "End Class" at bounding box center [1139, 18] width 73 height 22
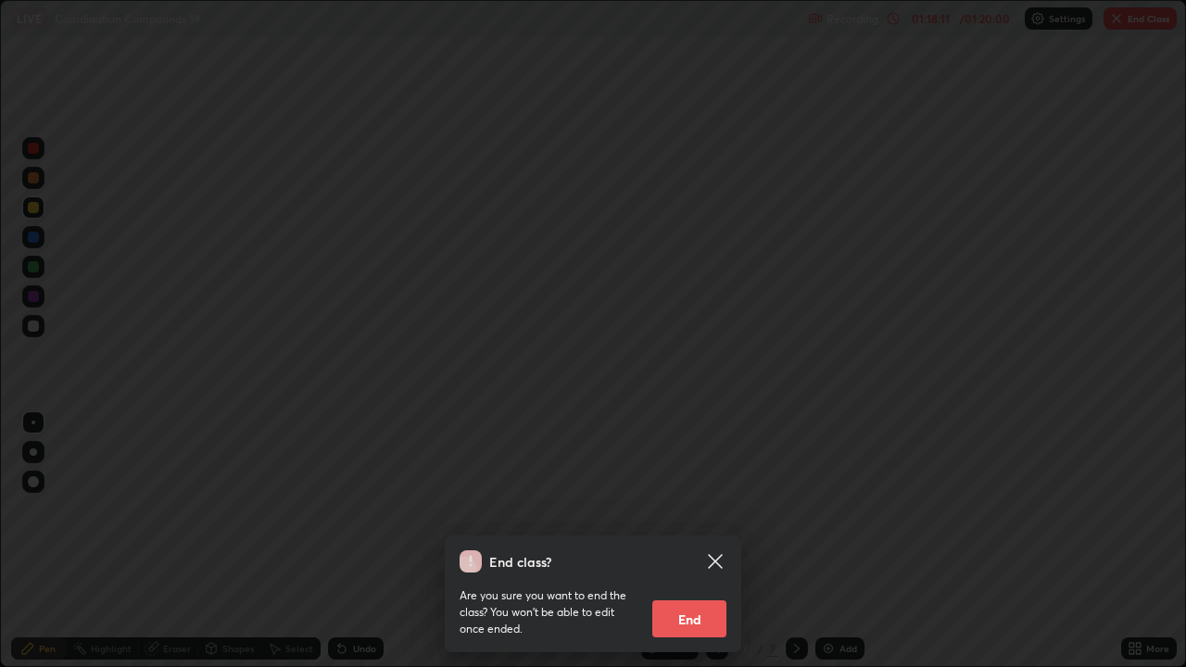
click at [692, 541] on button "End" at bounding box center [689, 618] width 74 height 37
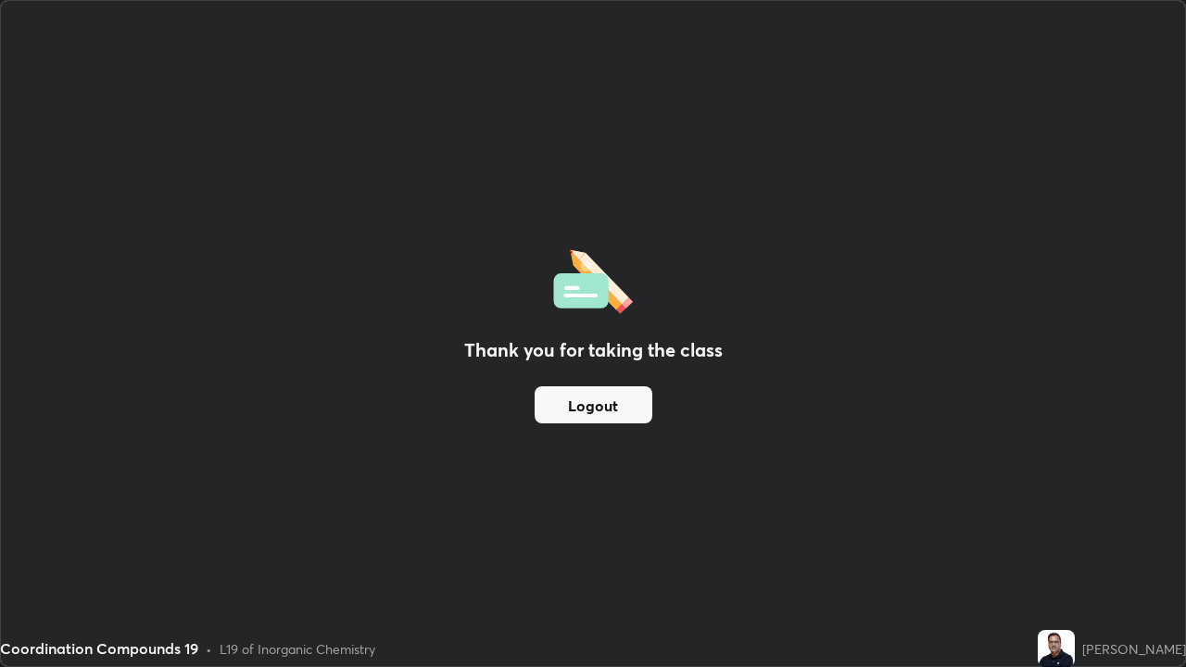
click at [619, 408] on button "Logout" at bounding box center [593, 404] width 118 height 37
click at [616, 412] on button "Logout" at bounding box center [593, 404] width 118 height 37
